Goal: Find specific page/section: Locate item on page

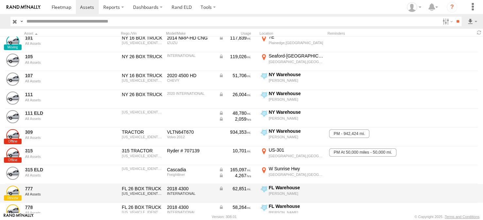
scroll to position [33, 0]
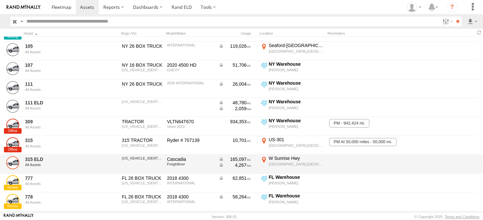
click at [14, 163] on link at bounding box center [12, 162] width 13 height 13
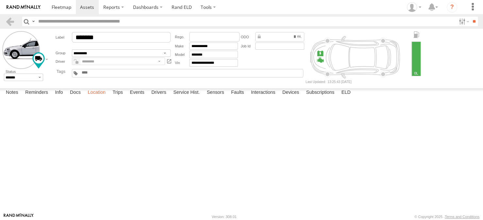
click at [98, 97] on label "Location" at bounding box center [96, 92] width 25 height 9
click at [0, 0] on span at bounding box center [0, 0] width 0 height 0
click at [0, 0] on div "315 ELD 315 ELD All Assets [STREET_ADDRESS] 8 13:25:43 [DATE]" at bounding box center [0, 0] width 0 height 0
drag, startPoint x: 239, startPoint y: 159, endPoint x: 338, endPoint y: 151, distance: 100.0
click at [0, 0] on div "315 ELD" at bounding box center [0, 0] width 0 height 0
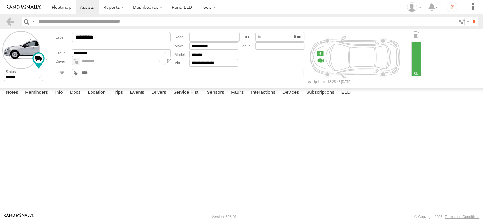
drag, startPoint x: 224, startPoint y: 154, endPoint x: 209, endPoint y: 128, distance: 30.2
click at [0, 0] on div "315 ELD" at bounding box center [0, 0] width 0 height 0
drag, startPoint x: 222, startPoint y: 169, endPoint x: 213, endPoint y: 137, distance: 33.2
click at [0, 0] on div "315 ELD" at bounding box center [0, 0] width 0 height 0
drag, startPoint x: 256, startPoint y: 175, endPoint x: 214, endPoint y: 191, distance: 44.9
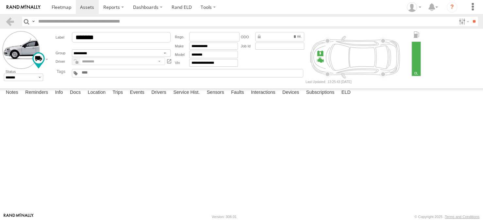
click at [0, 0] on div "315 ELD" at bounding box center [0, 0] width 0 height 0
drag, startPoint x: 242, startPoint y: 157, endPoint x: 231, endPoint y: 190, distance: 34.9
click at [0, 0] on div "315 ELD" at bounding box center [0, 0] width 0 height 0
drag, startPoint x: 270, startPoint y: 161, endPoint x: 262, endPoint y: 168, distance: 10.6
click at [0, 0] on div "315 ELD" at bounding box center [0, 0] width 0 height 0
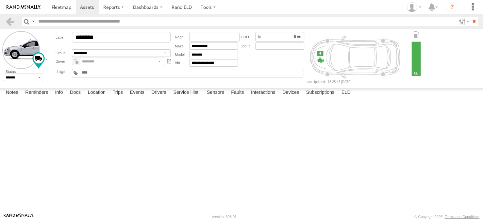
drag, startPoint x: 194, startPoint y: 130, endPoint x: 239, endPoint y: 143, distance: 46.1
click at [0, 0] on div "315 ELD" at bounding box center [0, 0] width 0 height 0
